Goal: Task Accomplishment & Management: Use online tool/utility

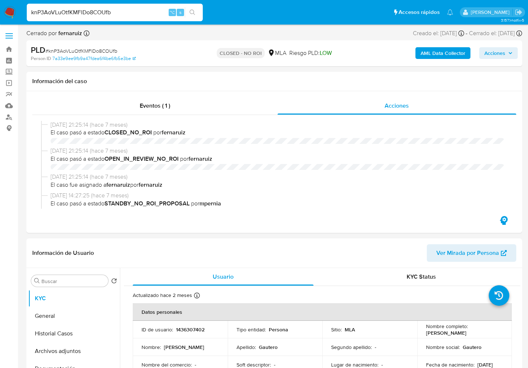
select select "10"
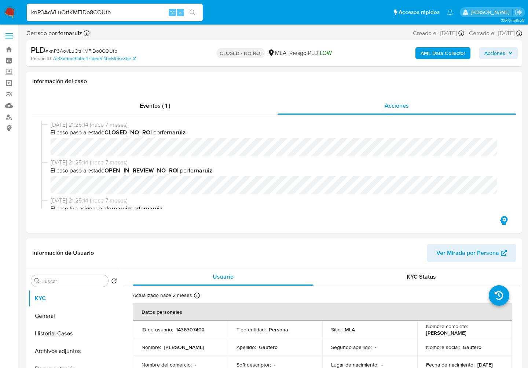
scroll to position [130, 0]
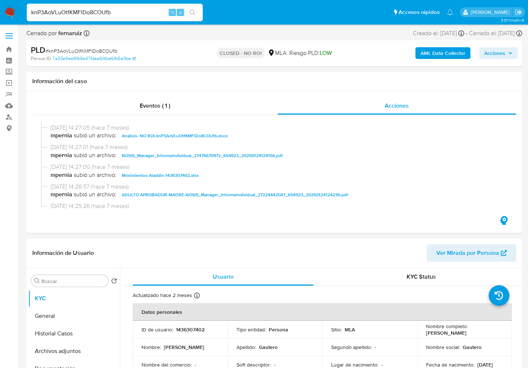
click at [99, 12] on input "knP3AoVLuOtfKMFlDo8COUfb" at bounding box center [115, 13] width 176 height 10
paste input "$105.700"
click at [84, 15] on input "$105.700" at bounding box center [115, 13] width 176 height 10
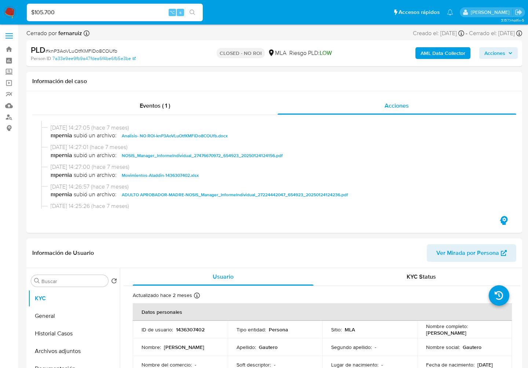
paste input "xePj7glWNYC38vxw01KPG7Ci"
click at [84, 15] on input "$105.700xePj7glWNYC38vxw01KPG7Ci" at bounding box center [115, 13] width 176 height 10
paste input
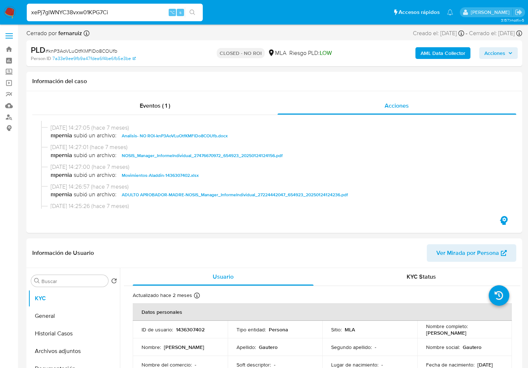
type input "xePj7glWNYC38vxw01KPG7Ci"
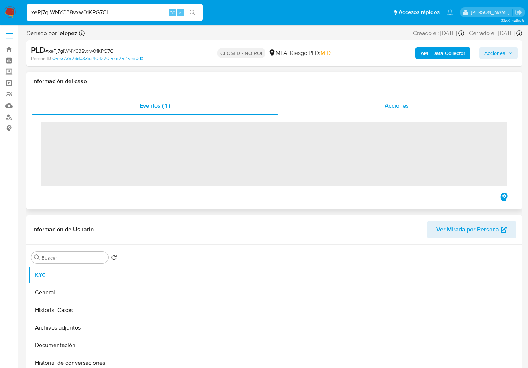
click at [393, 108] on span "Acciones" at bounding box center [396, 105] width 24 height 8
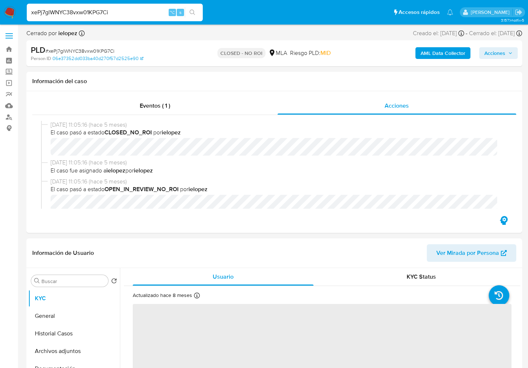
select select "10"
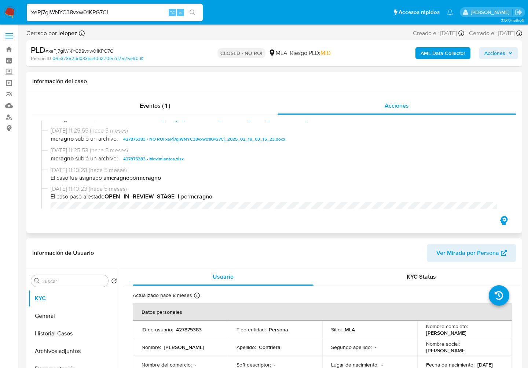
scroll to position [120, 0]
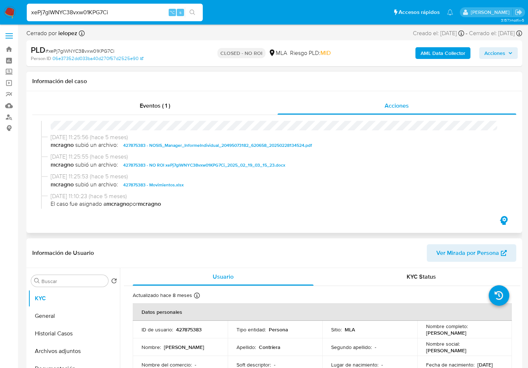
click at [167, 186] on span "427875383 - Movimientos.xlsx" at bounding box center [153, 185] width 60 height 9
click at [236, 169] on span "427875383 - NO ROI xePj7glWNYC38vxw01KPG7Ci_2025_02_19_03_15_23.docx" at bounding box center [204, 165] width 162 height 9
click at [95, 11] on input "xePj7glWNYC38vxw01KPG7Ci" at bounding box center [115, 13] width 176 height 10
click at [105, 13] on input "xePj7glWNYC38vxw01KPG7Ci" at bounding box center [115, 13] width 176 height 10
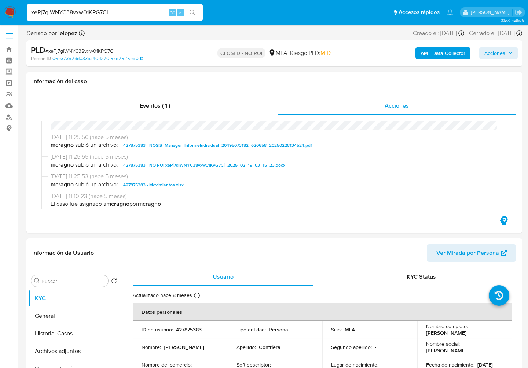
click at [105, 13] on input "xePj7glWNYC38vxw01KPG7Ci" at bounding box center [115, 13] width 176 height 10
paste input "42Dqt13WtPhCRbuCRF0H4i2o"
type input "42Dqt13WtPhCRbuCRF0H4i2o"
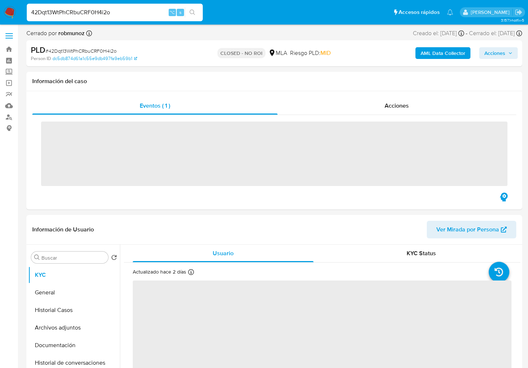
click at [105, 14] on input "42Dqt13WtPhCRbuCRF0H4i2o" at bounding box center [115, 13] width 176 height 10
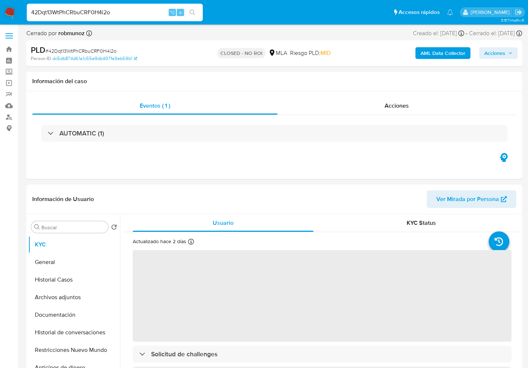
click at [105, 14] on input "42Dqt13WtPhCRbuCRF0H4i2o" at bounding box center [115, 13] width 176 height 10
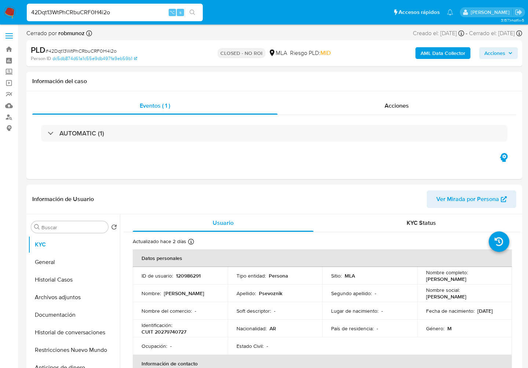
select select "10"
click at [406, 106] on span "Acciones" at bounding box center [396, 105] width 24 height 8
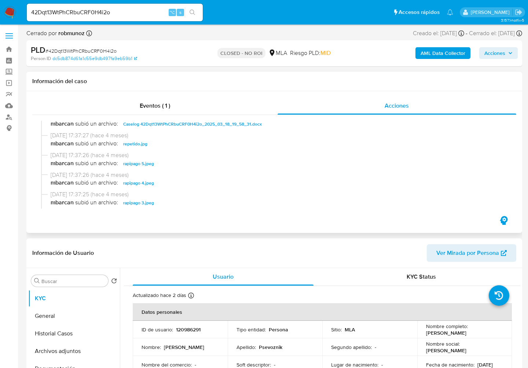
scroll to position [144, 0]
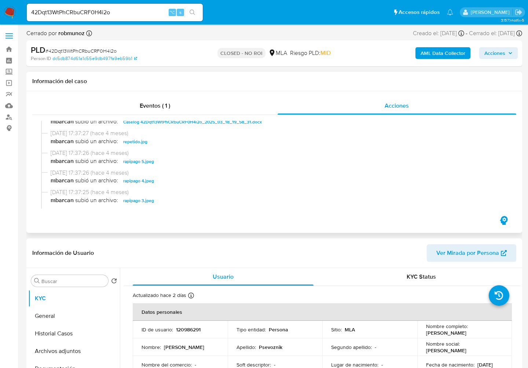
click at [214, 122] on span "Caselog 42Dqt13WtPhCRbuCRF0H4i2o_2025_03_18_19_58_31.docx" at bounding box center [192, 122] width 138 height 9
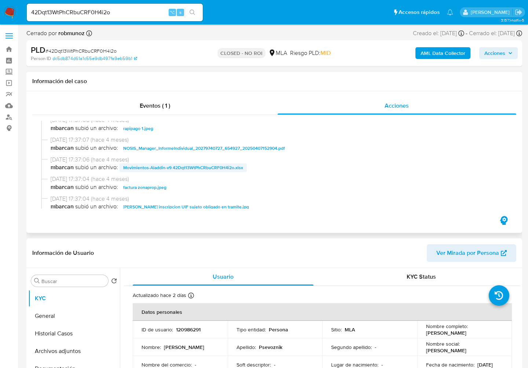
scroll to position [257, 0]
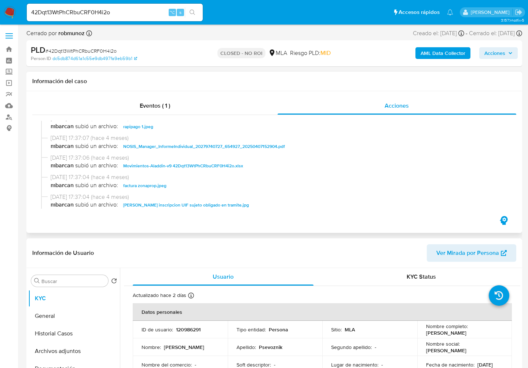
click at [167, 167] on span "Movimientos-Aladdin-v9 42Dqt13WtPhCRbuCRF0H4i2o.xlsx" at bounding box center [183, 166] width 120 height 9
